Goal: Information Seeking & Learning: Learn about a topic

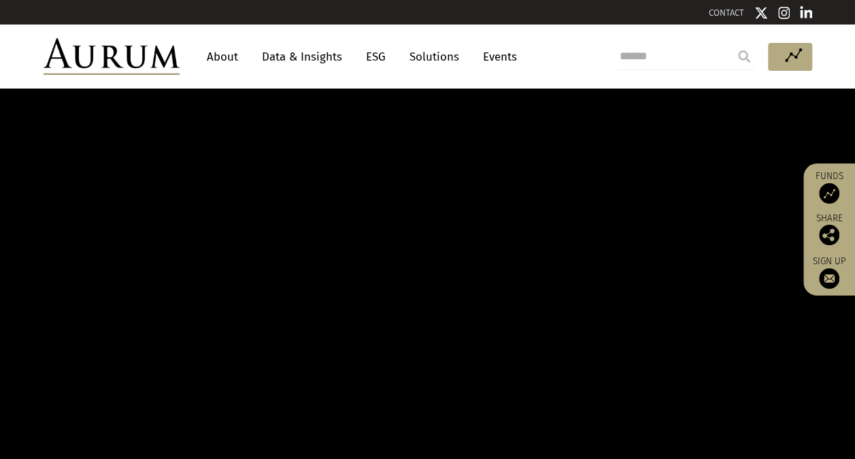
click at [314, 52] on link "Data & Insights" at bounding box center [302, 56] width 94 height 25
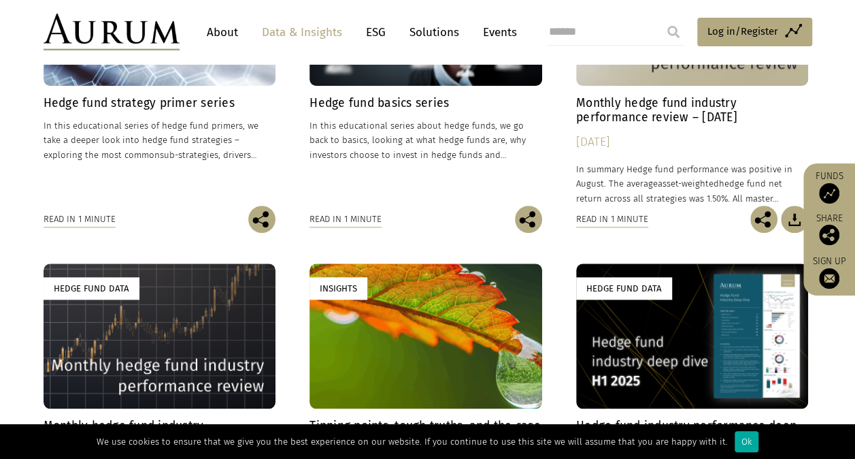
scroll to position [426, 0]
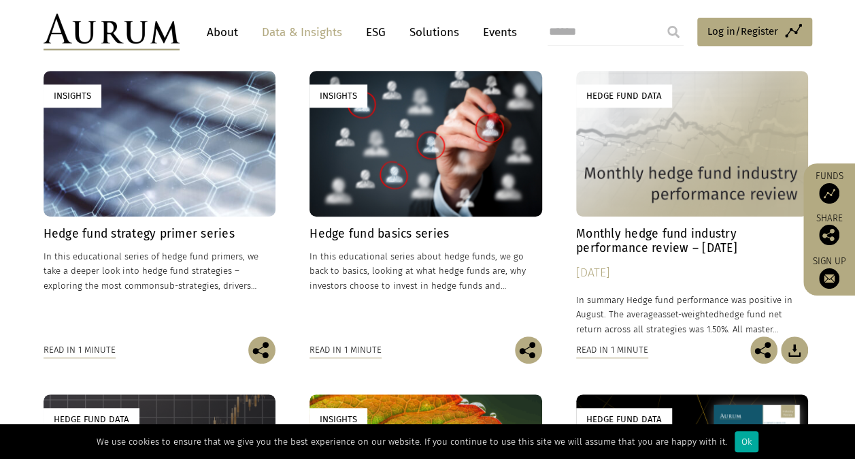
click at [134, 231] on h4 "Hedge fund strategy primer series" at bounding box center [160, 234] width 233 height 14
click at [401, 228] on h4 "Hedge fund basics series" at bounding box center [426, 234] width 233 height 14
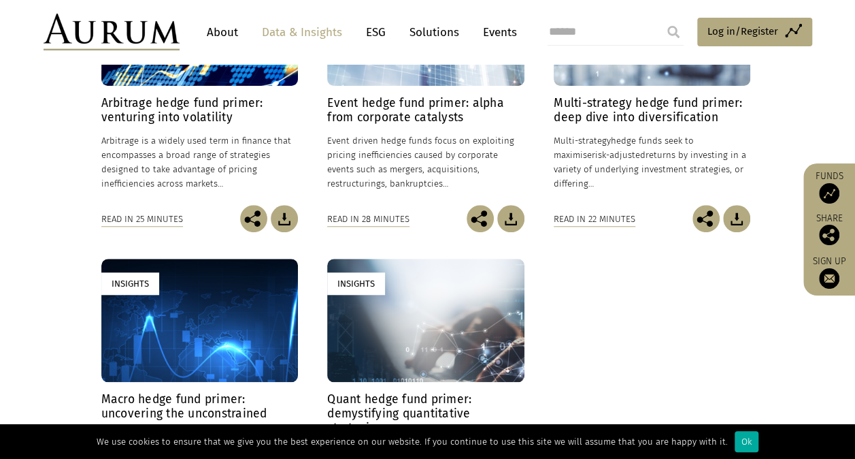
scroll to position [340, 0]
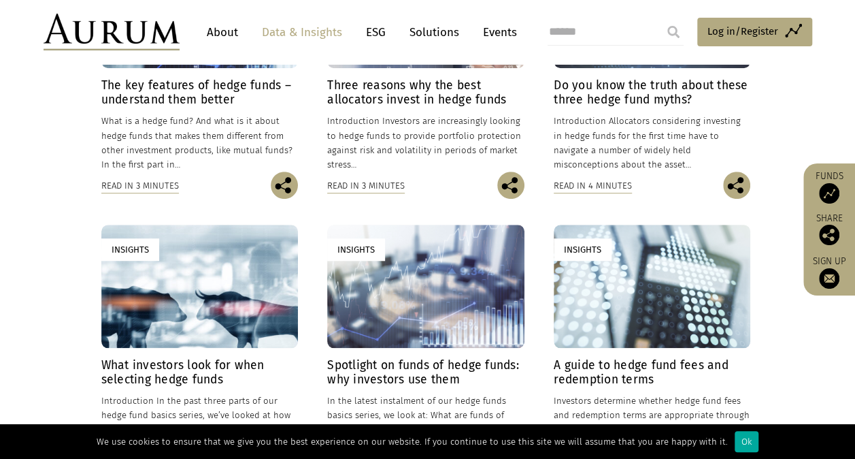
scroll to position [612, 0]
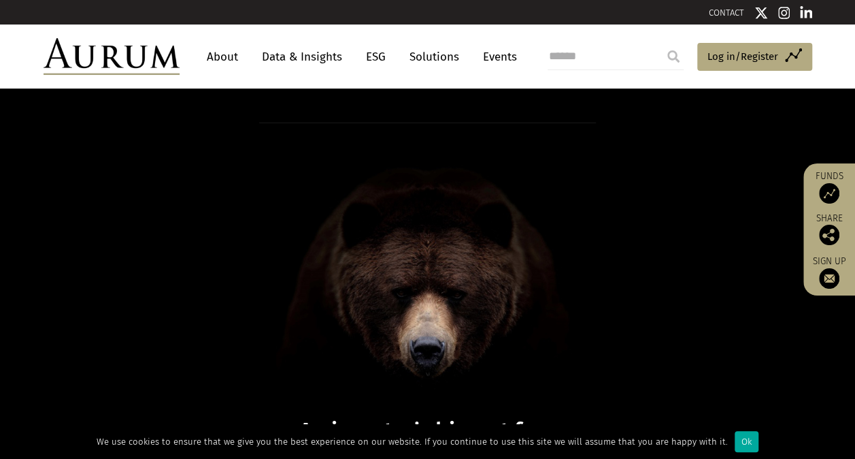
click at [317, 59] on link "Data & Insights" at bounding box center [302, 56] width 94 height 25
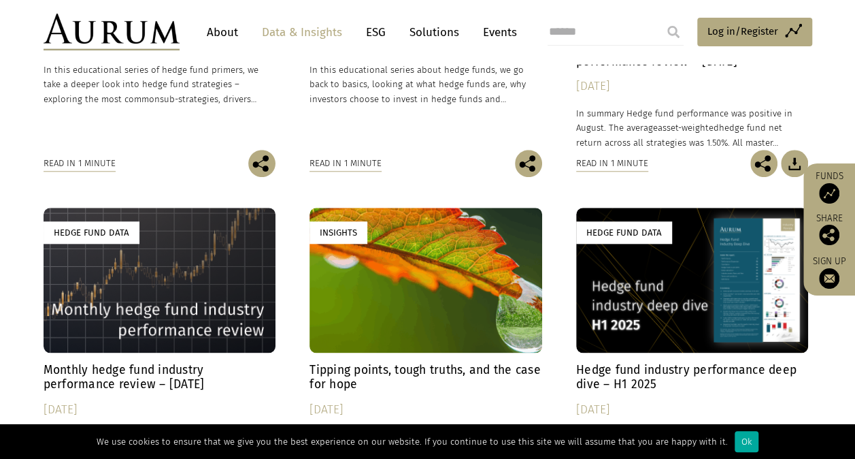
scroll to position [408, 0]
